Goal: Information Seeking & Learning: Learn about a topic

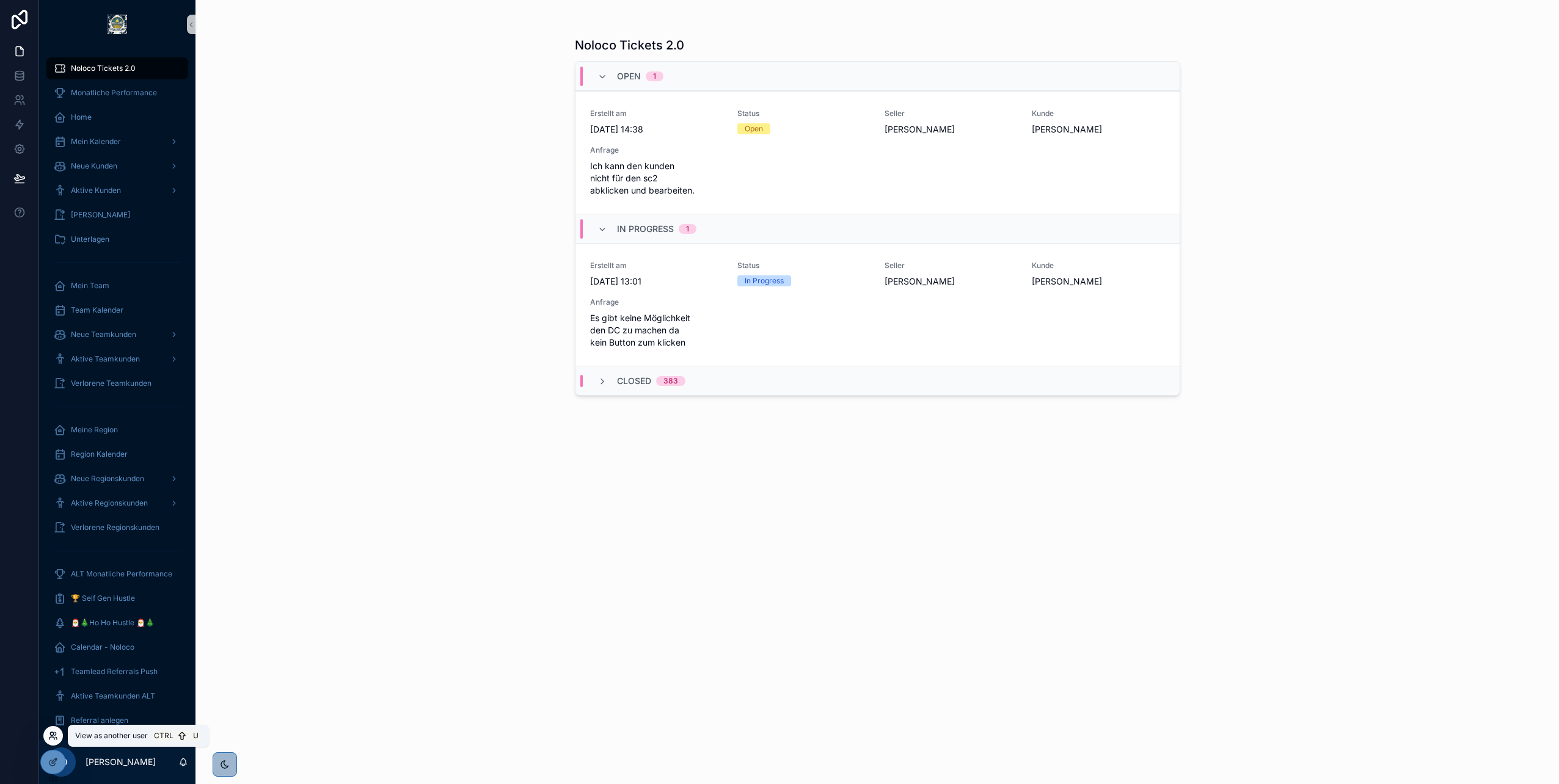
click at [50, 736] on icon at bounding box center [53, 736] width 10 height 10
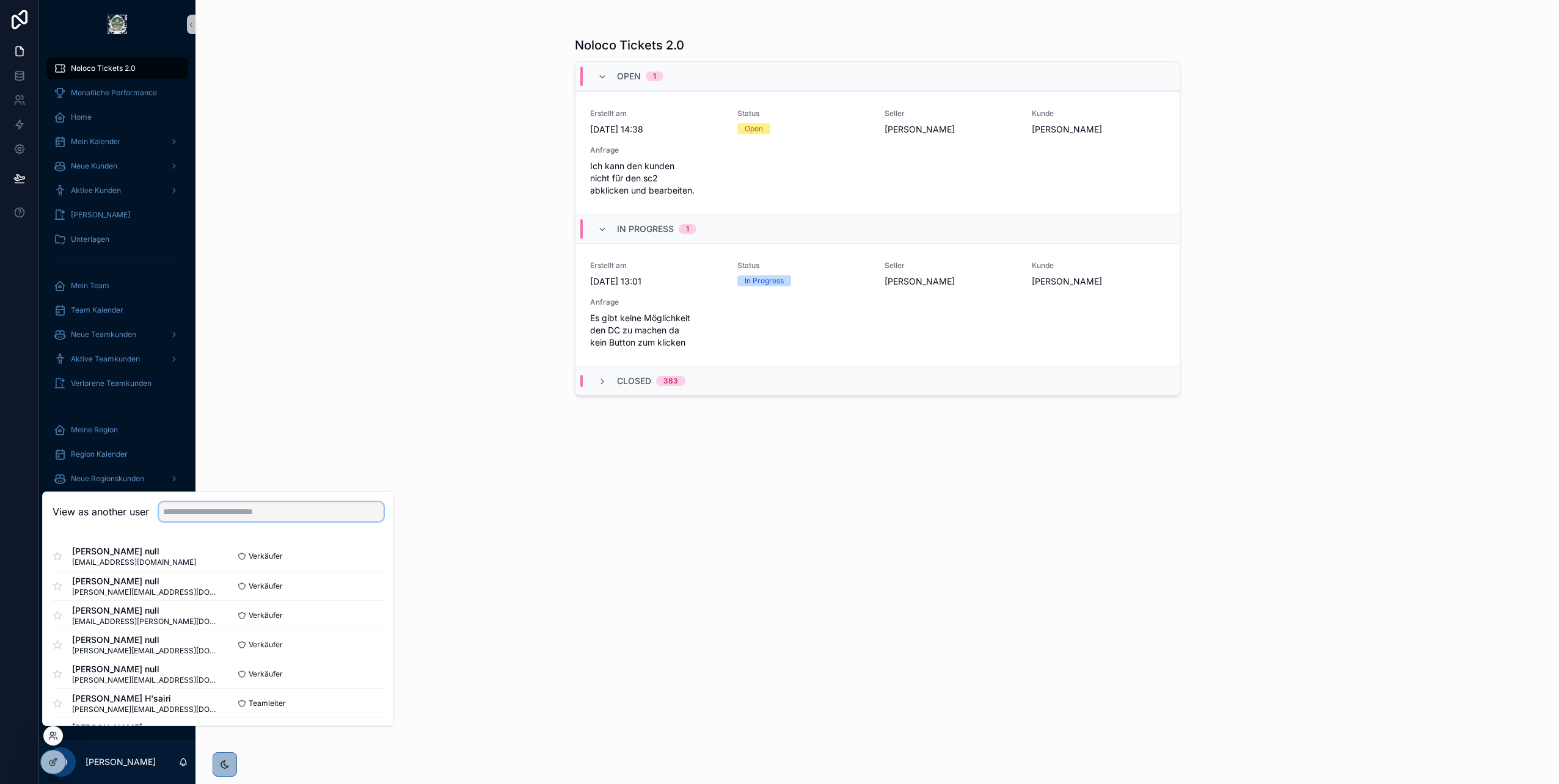
click at [188, 521] on input "text" at bounding box center [271, 511] width 225 height 19
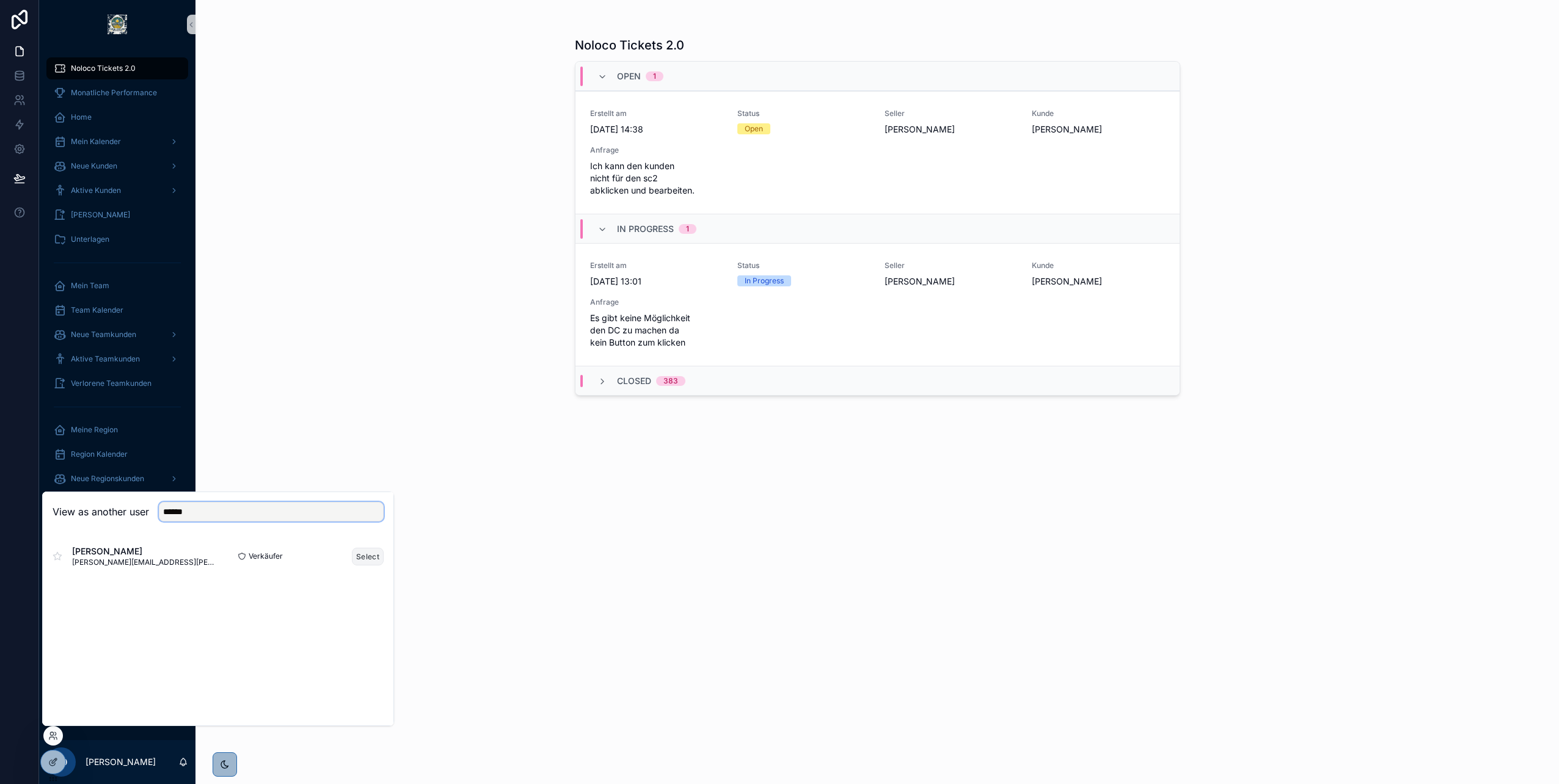
type input "******"
click at [378, 556] on button "Select" at bounding box center [368, 556] width 32 height 18
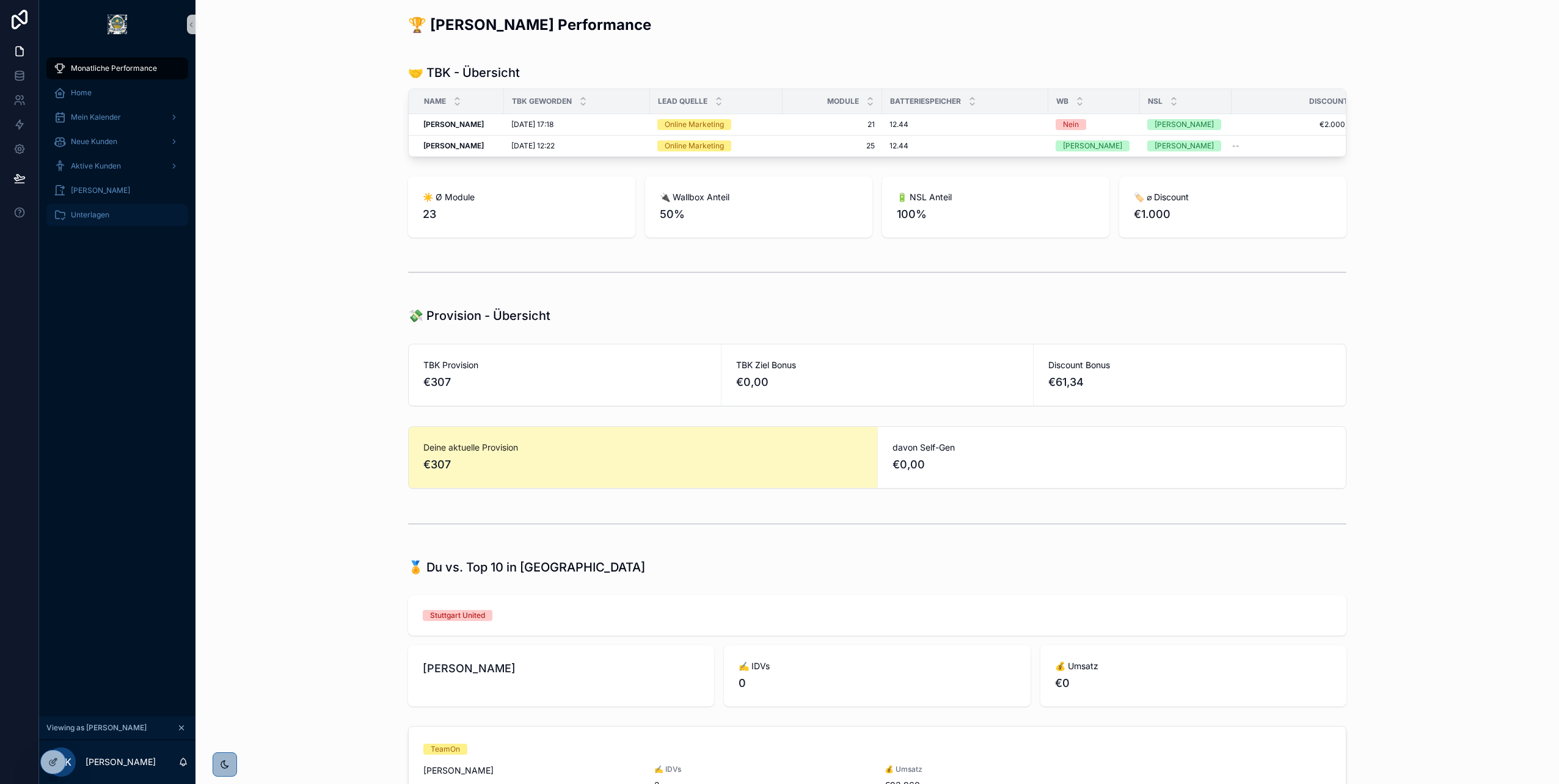
click at [98, 216] on span "Unterlagen" at bounding box center [90, 215] width 38 height 10
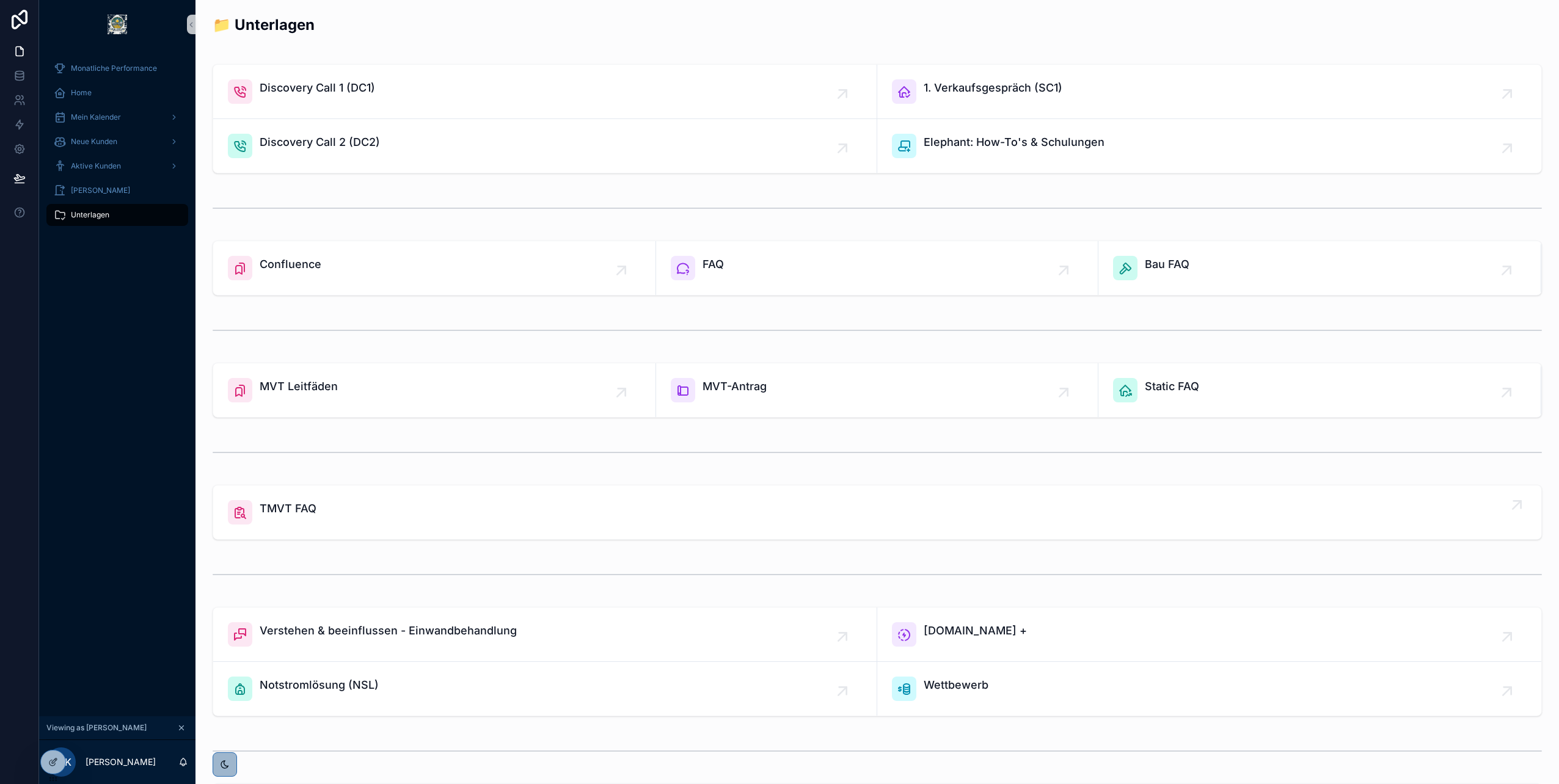
click at [295, 506] on span "TMVT FAQ" at bounding box center [288, 509] width 57 height 17
click at [1179, 263] on span "Bau FAQ" at bounding box center [1167, 265] width 44 height 17
